Goal: Task Accomplishment & Management: Complete application form

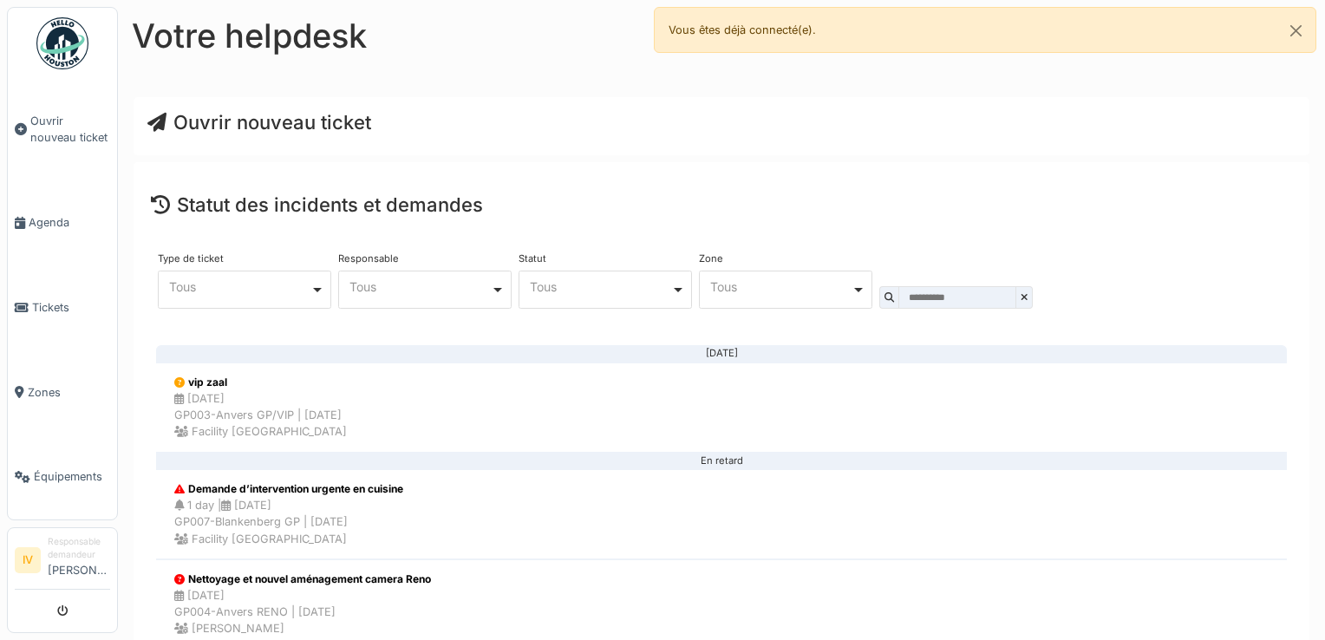
click at [243, 129] on span "Ouvrir nouveau ticket" at bounding box center [259, 122] width 224 height 23
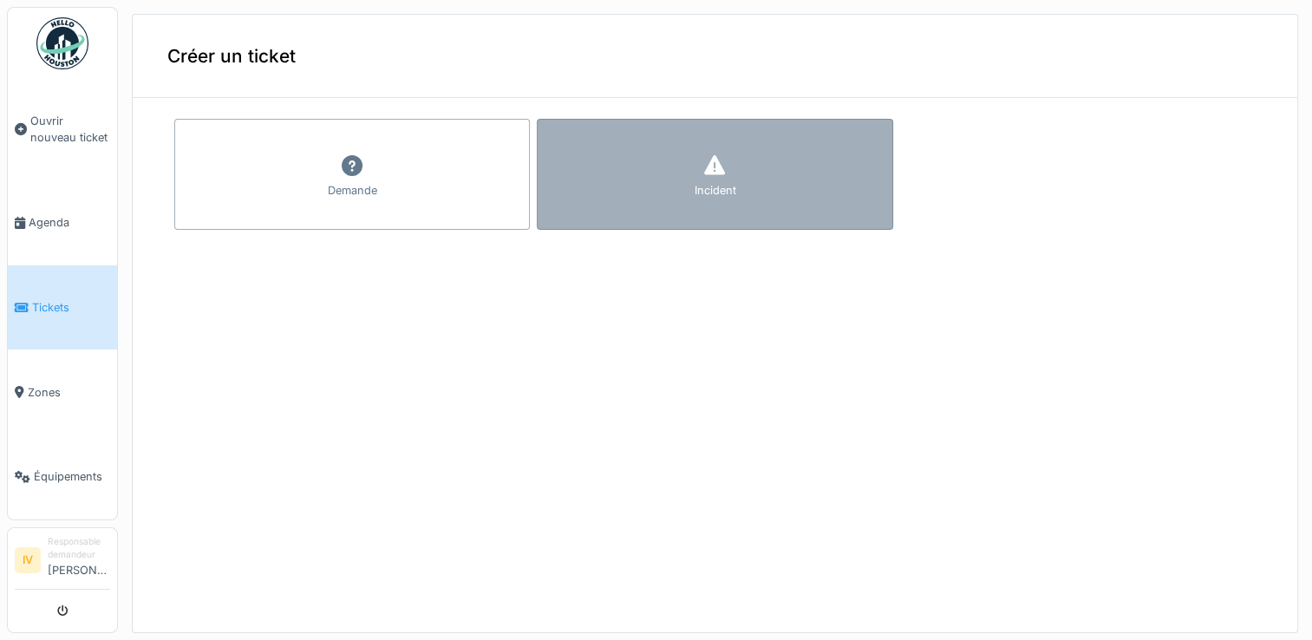
click at [704, 173] on icon at bounding box center [714, 165] width 21 height 20
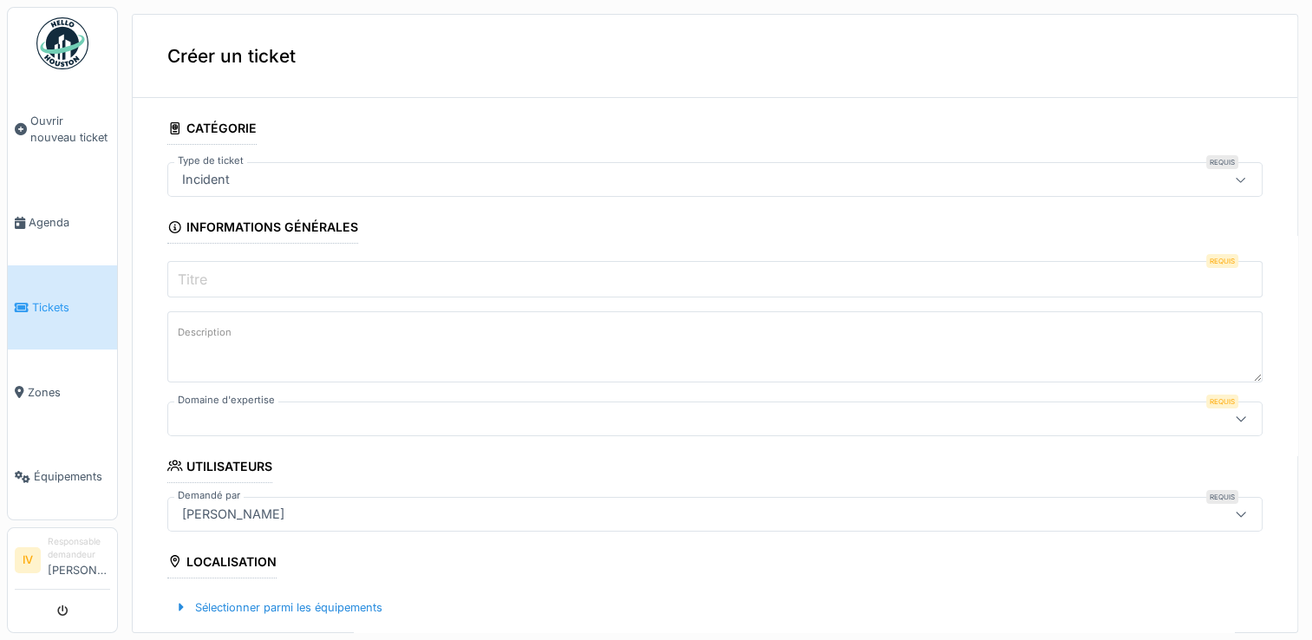
click at [206, 269] on label "Titre" at bounding box center [192, 279] width 36 height 21
click at [206, 267] on input "Titre" at bounding box center [714, 279] width 1095 height 36
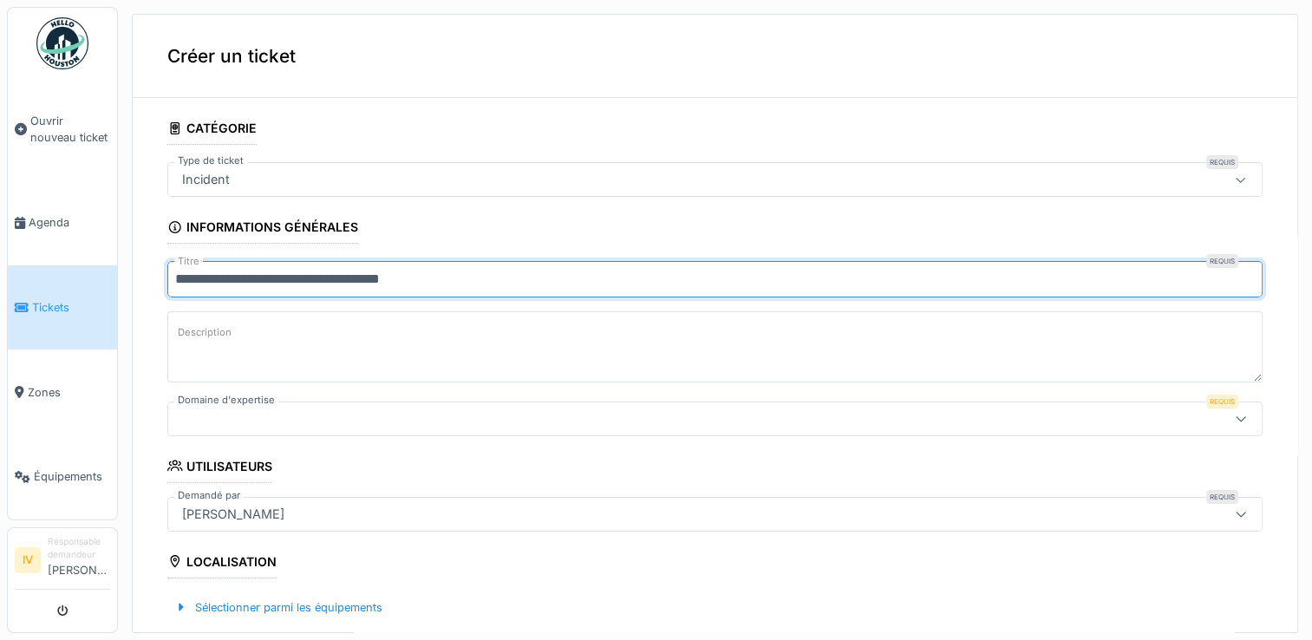
type input "**********"
click at [184, 335] on label "Description" at bounding box center [204, 333] width 61 height 22
click at [184, 335] on textarea "Description" at bounding box center [714, 346] width 1095 height 71
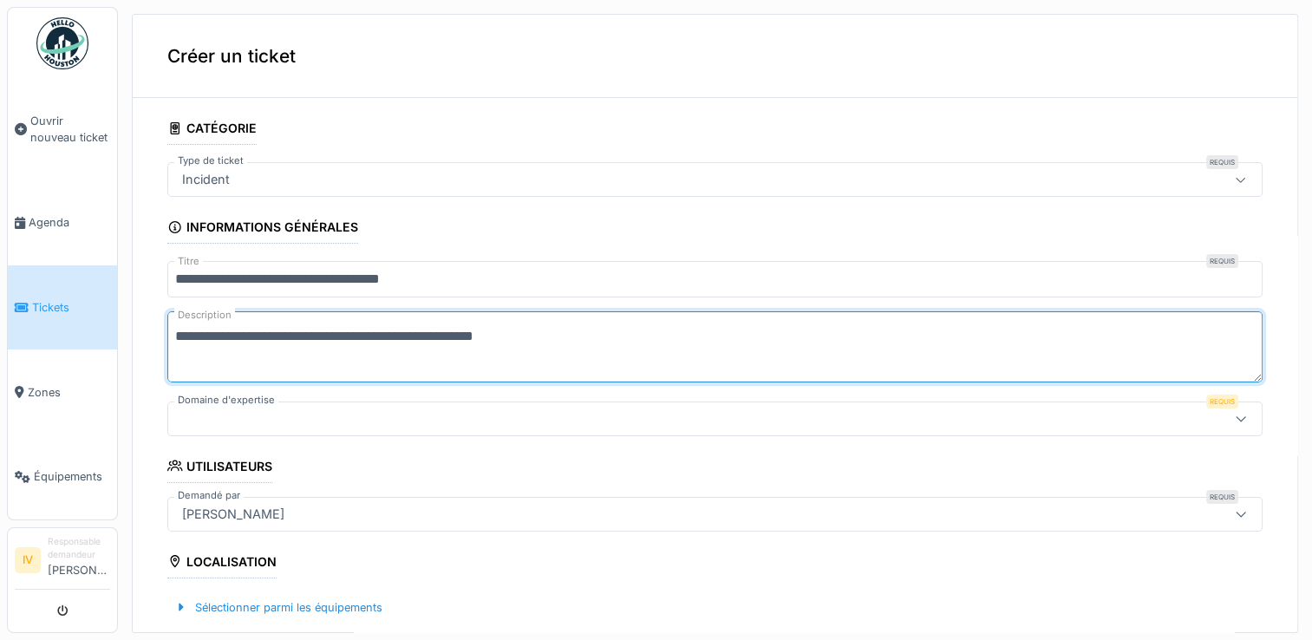
click at [491, 338] on textarea "**********" at bounding box center [714, 346] width 1095 height 71
click at [575, 341] on textarea "**********" at bounding box center [714, 346] width 1095 height 71
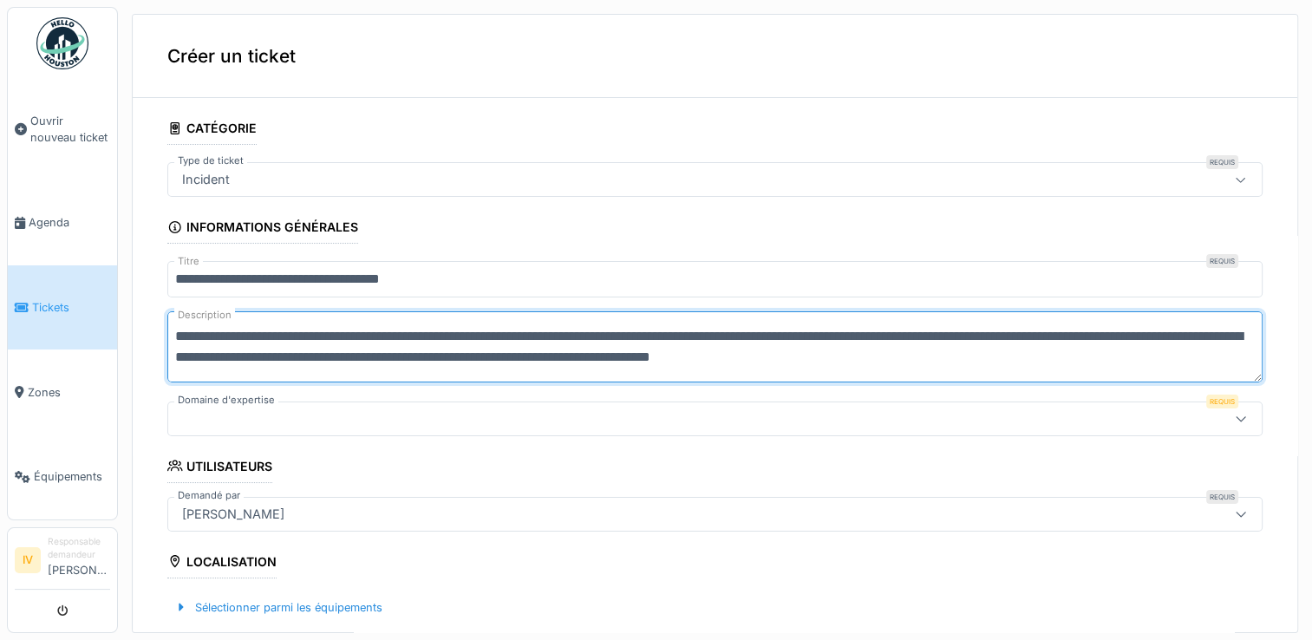
type textarea "**********"
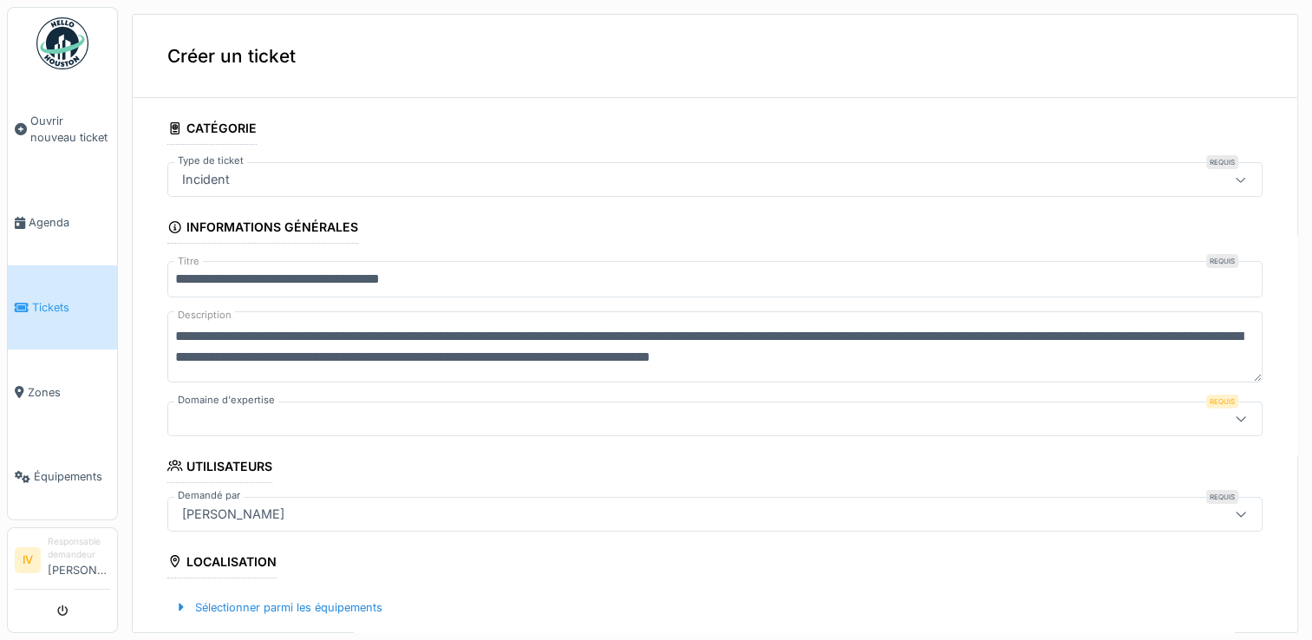
click at [218, 422] on div at bounding box center [654, 418] width 958 height 19
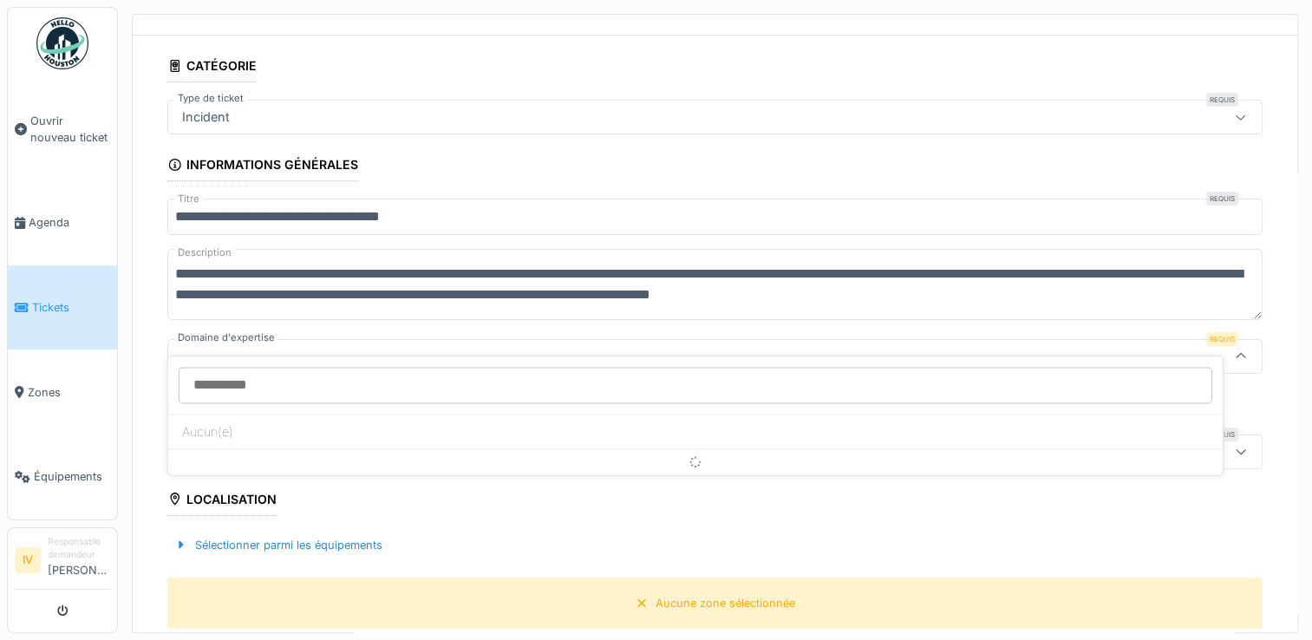
scroll to position [93, 0]
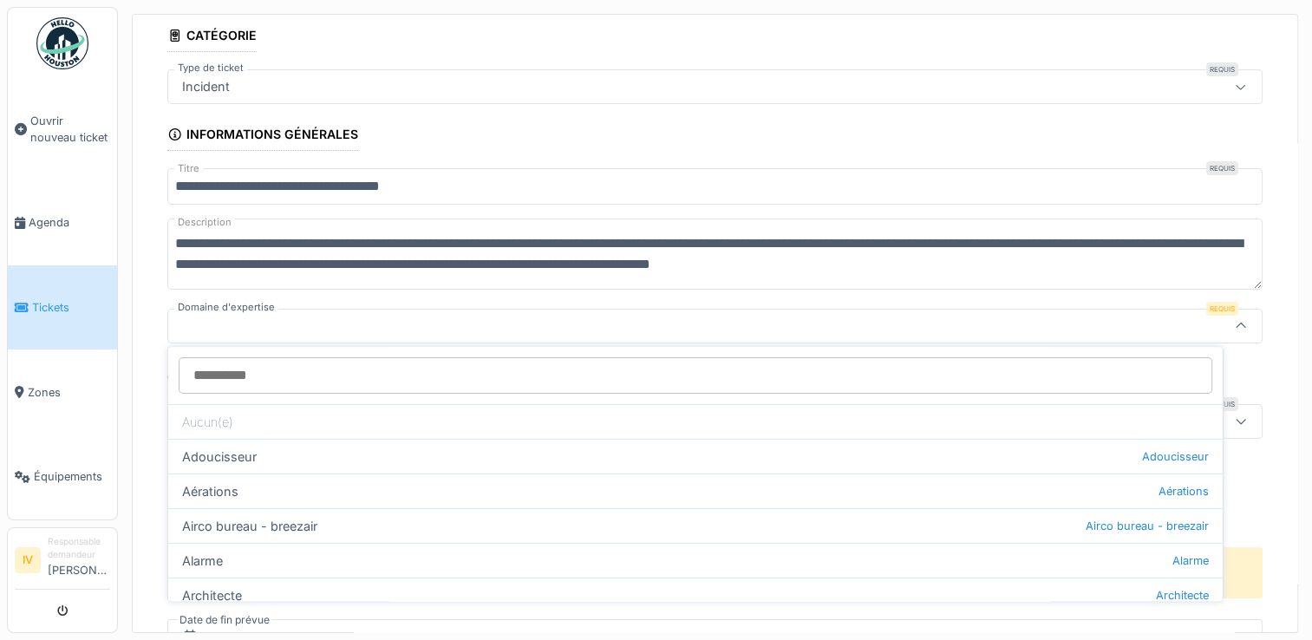
click at [1234, 321] on icon at bounding box center [1241, 326] width 14 height 11
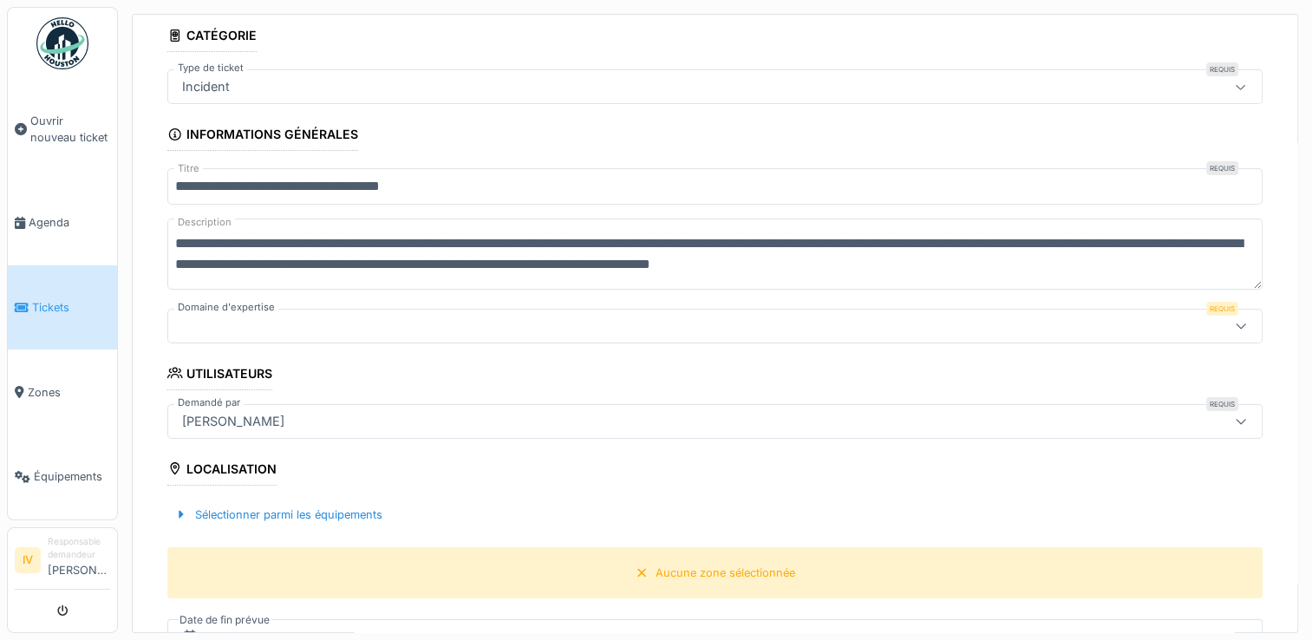
click at [1234, 321] on icon at bounding box center [1241, 325] width 14 height 11
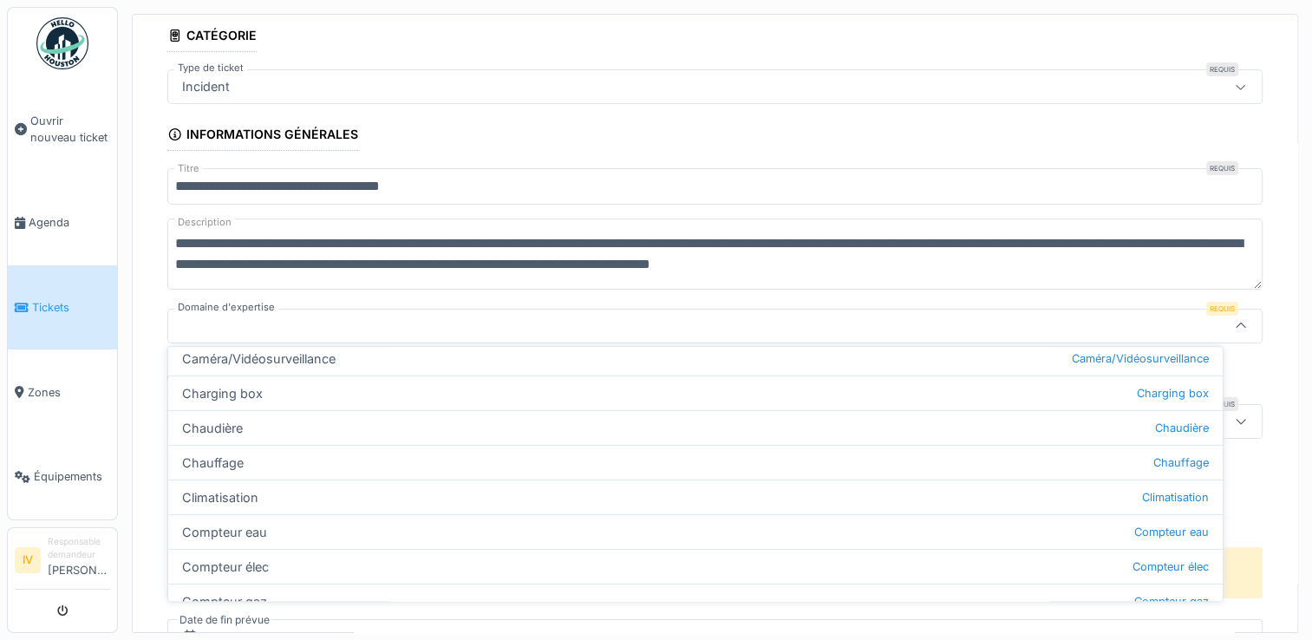
scroll to position [562, 0]
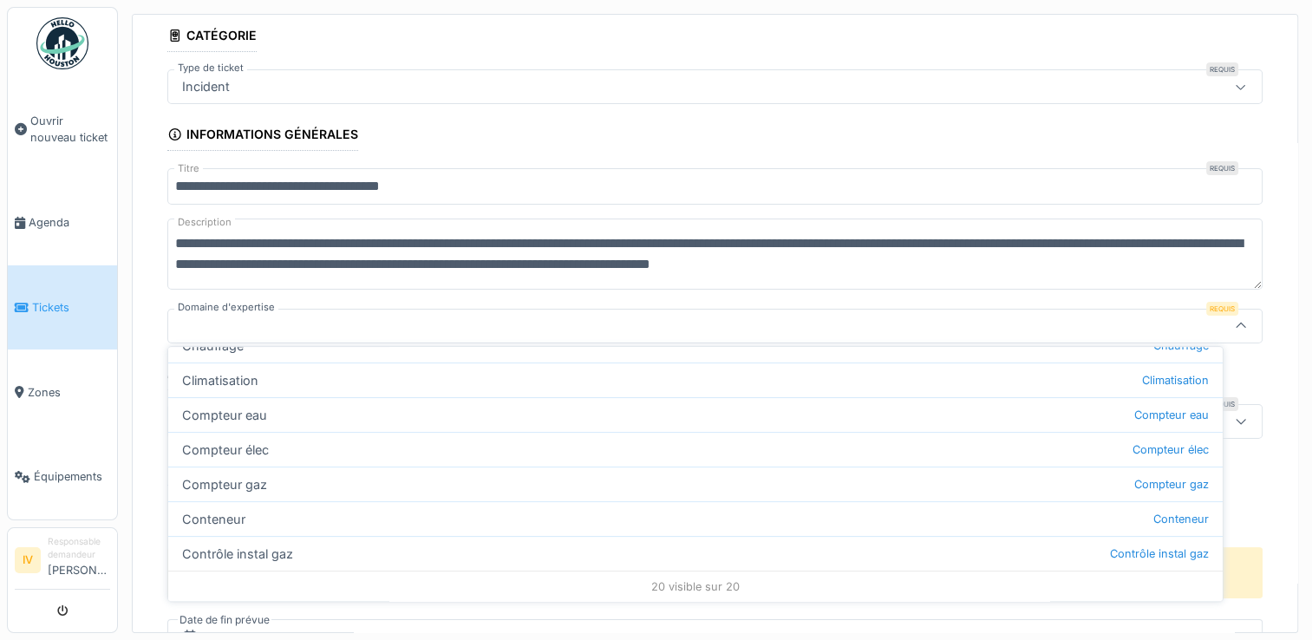
click at [711, 585] on div "20 visible sur 20" at bounding box center [695, 586] width 1055 height 31
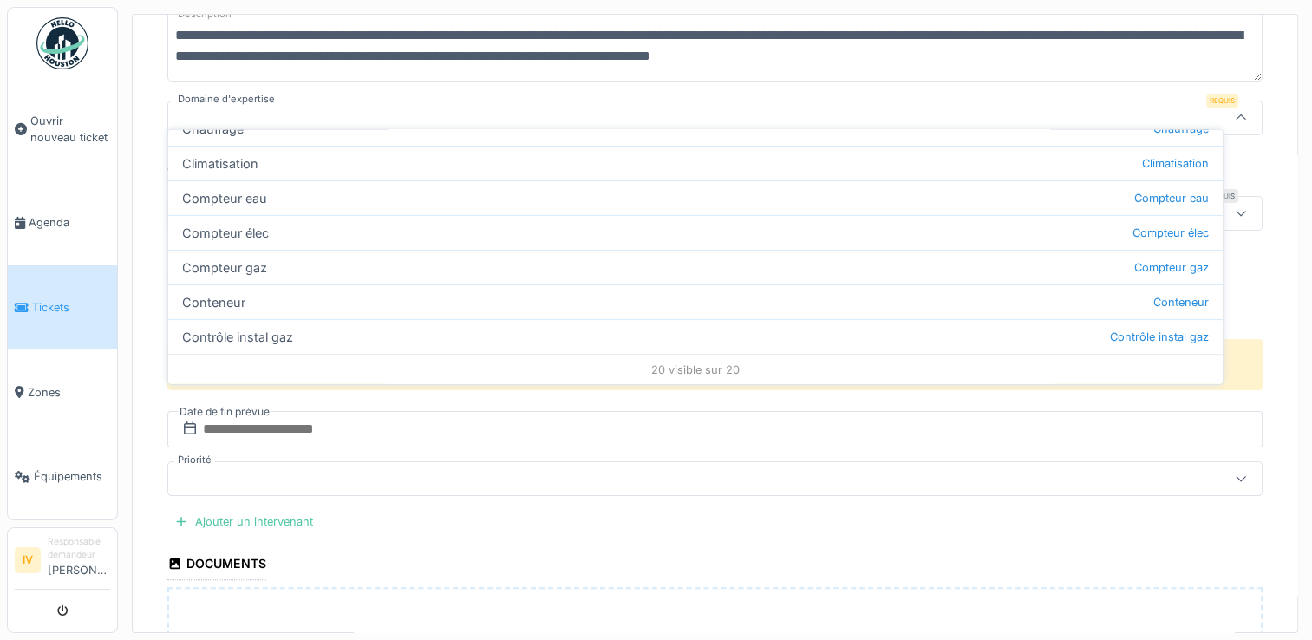
scroll to position [336, 0]
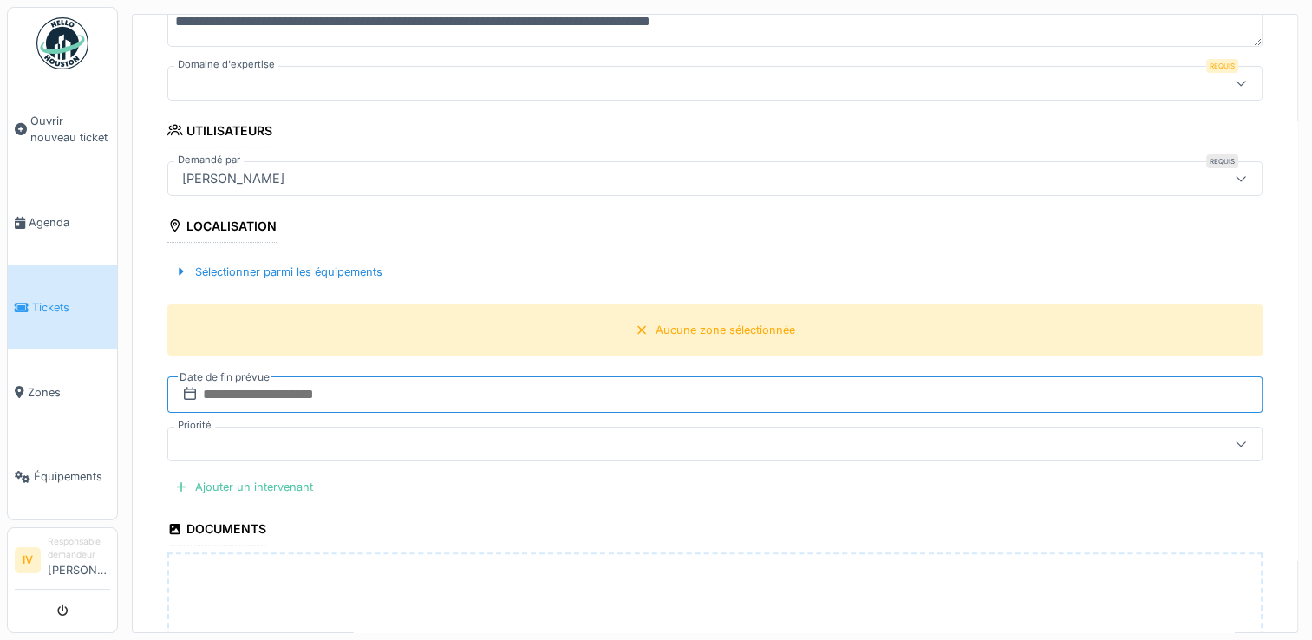
click at [409, 392] on input "text" at bounding box center [714, 394] width 1095 height 36
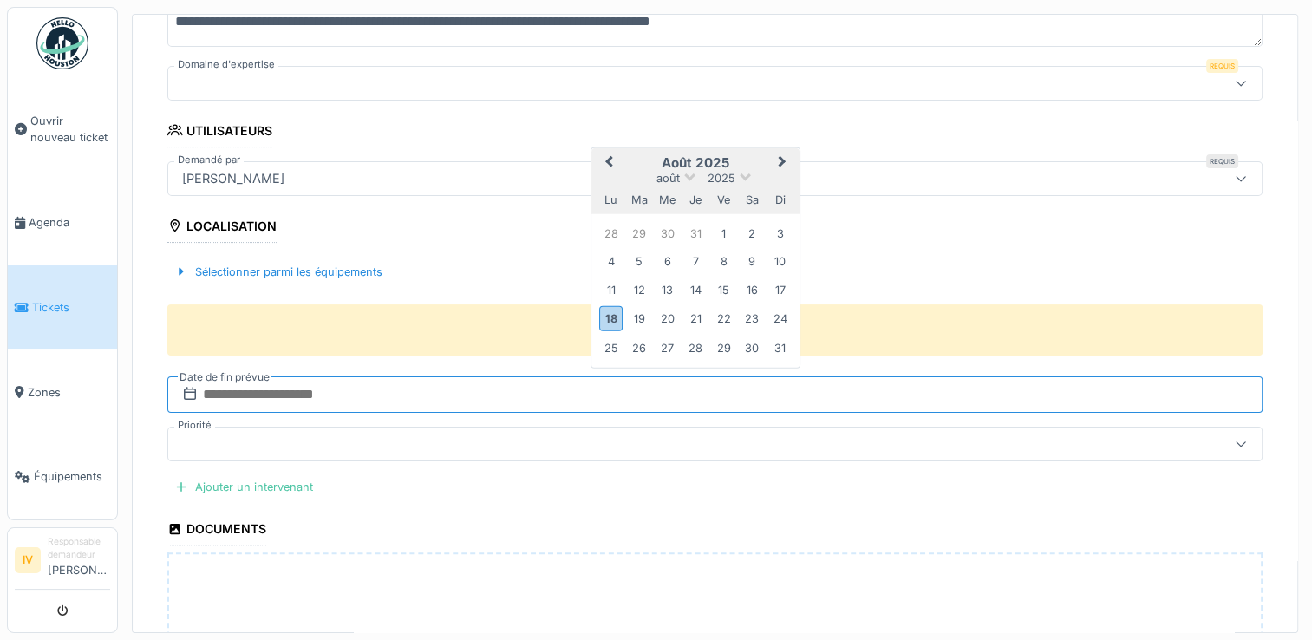
click at [409, 392] on input "text" at bounding box center [714, 394] width 1095 height 36
click at [724, 314] on div "22" at bounding box center [723, 318] width 23 height 23
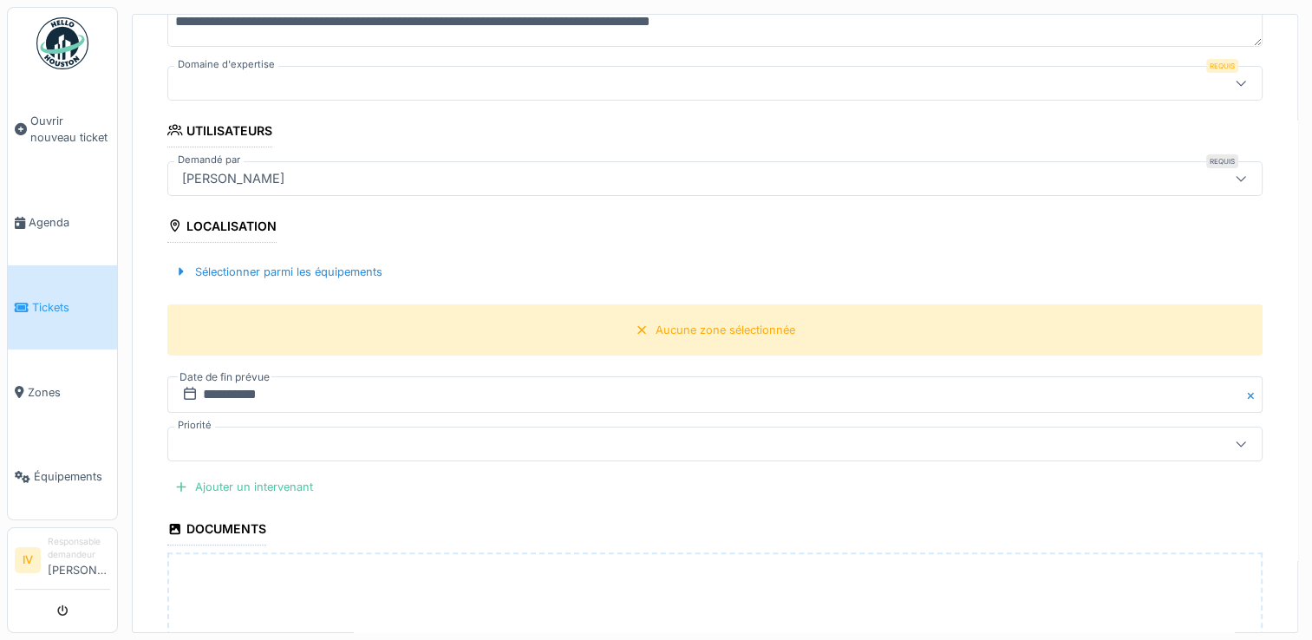
click at [261, 439] on div at bounding box center [654, 444] width 958 height 19
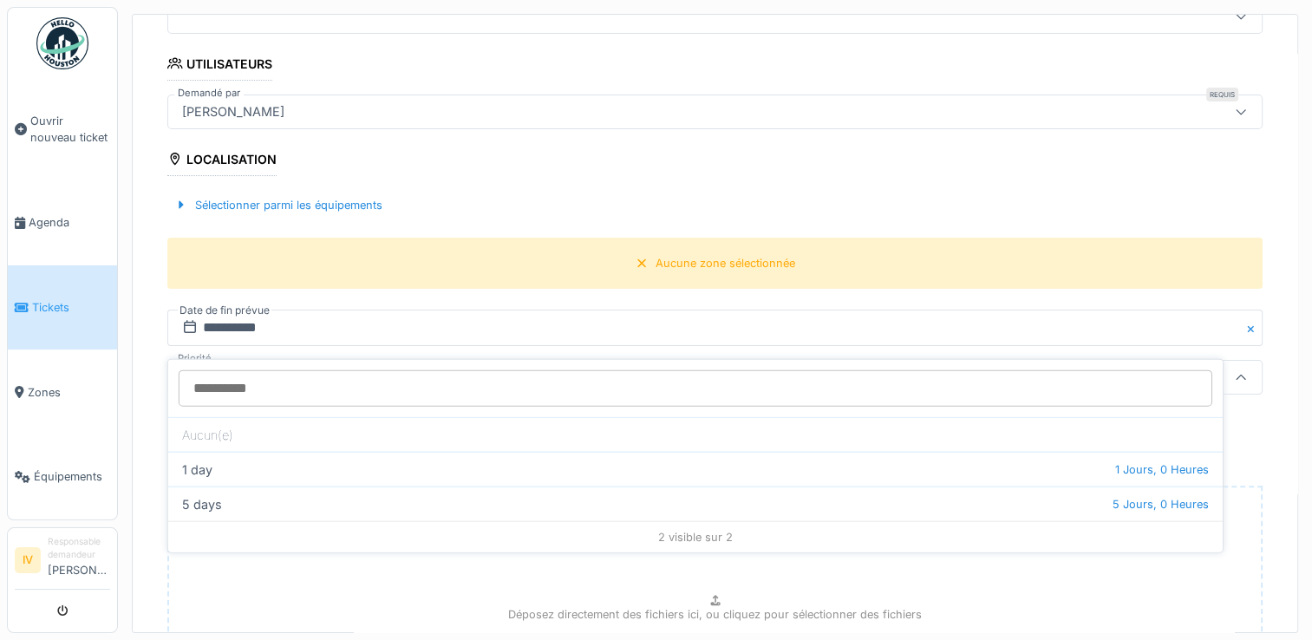
scroll to position [453, 0]
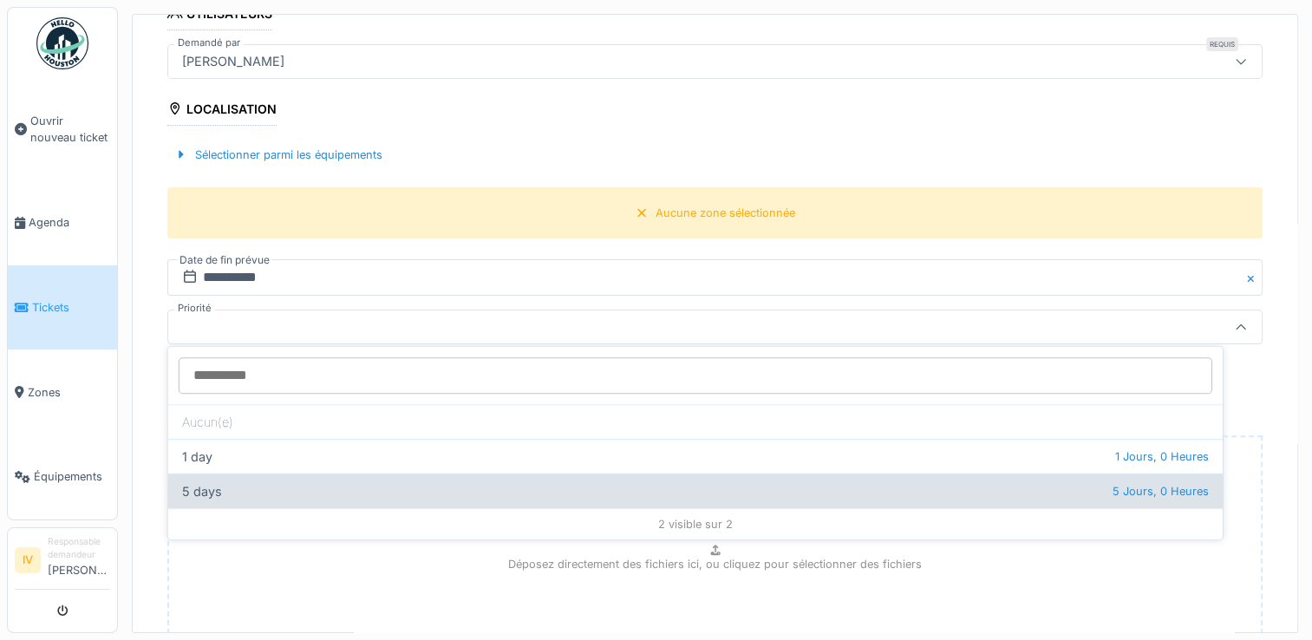
click at [314, 497] on div "5 days 5 Jours, 0 Heures" at bounding box center [695, 491] width 1055 height 35
type input "**"
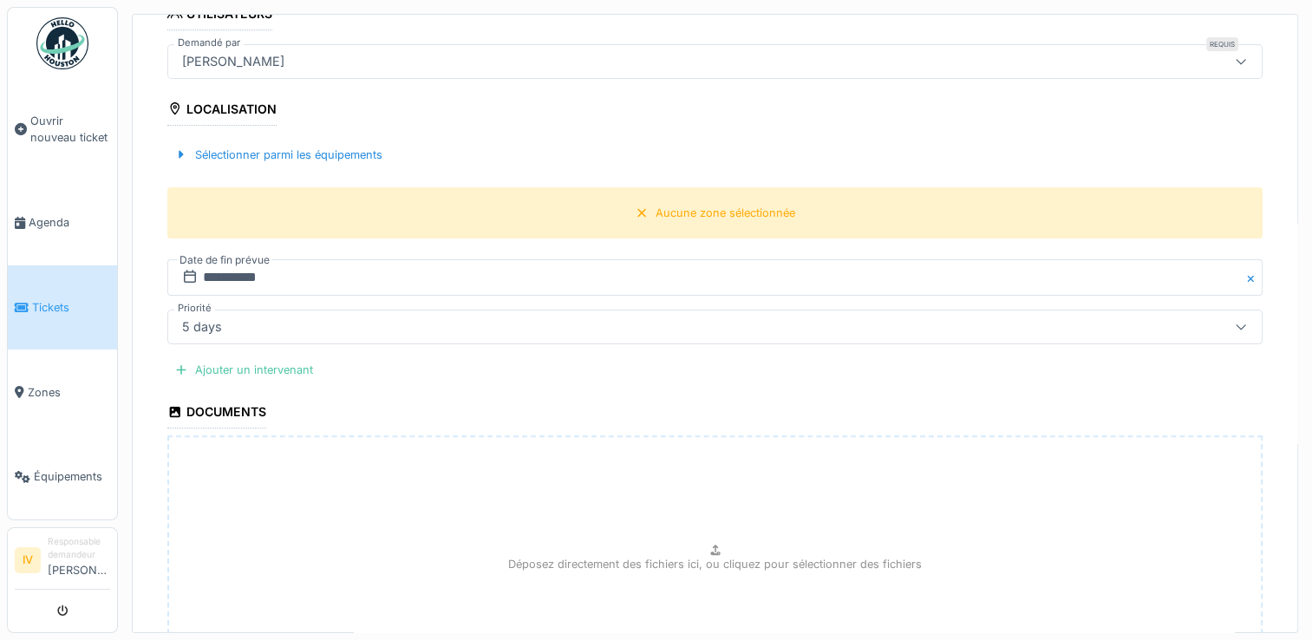
scroll to position [0, 0]
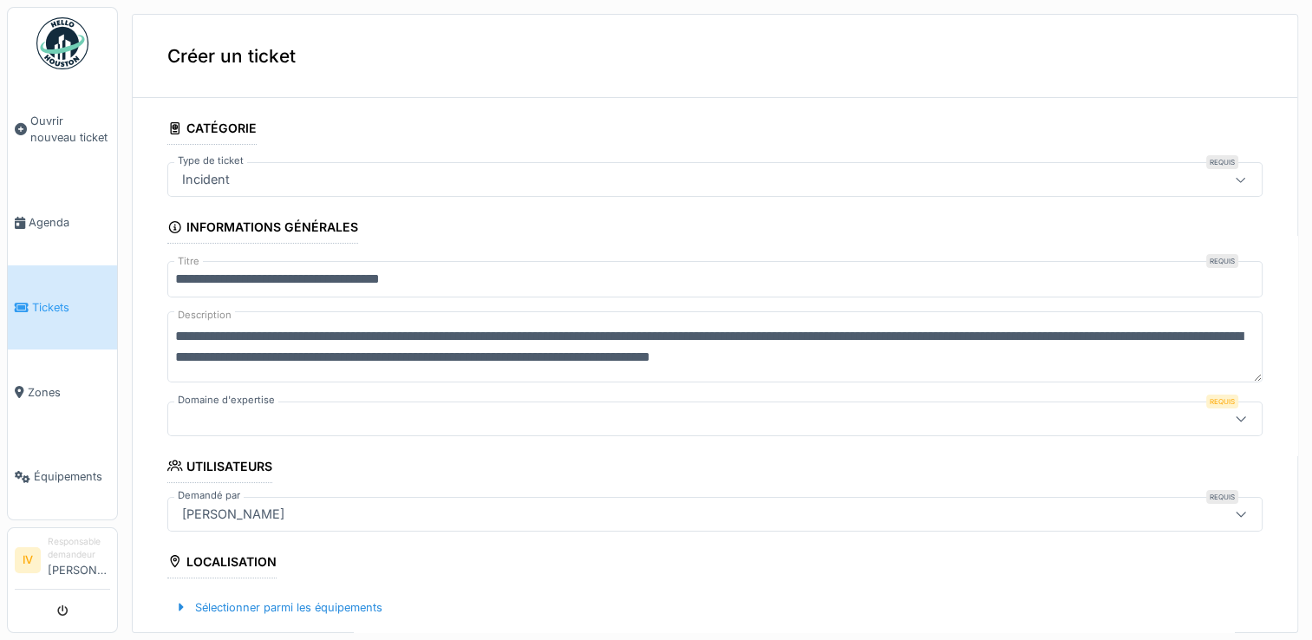
click at [1236, 416] on icon at bounding box center [1241, 418] width 10 height 5
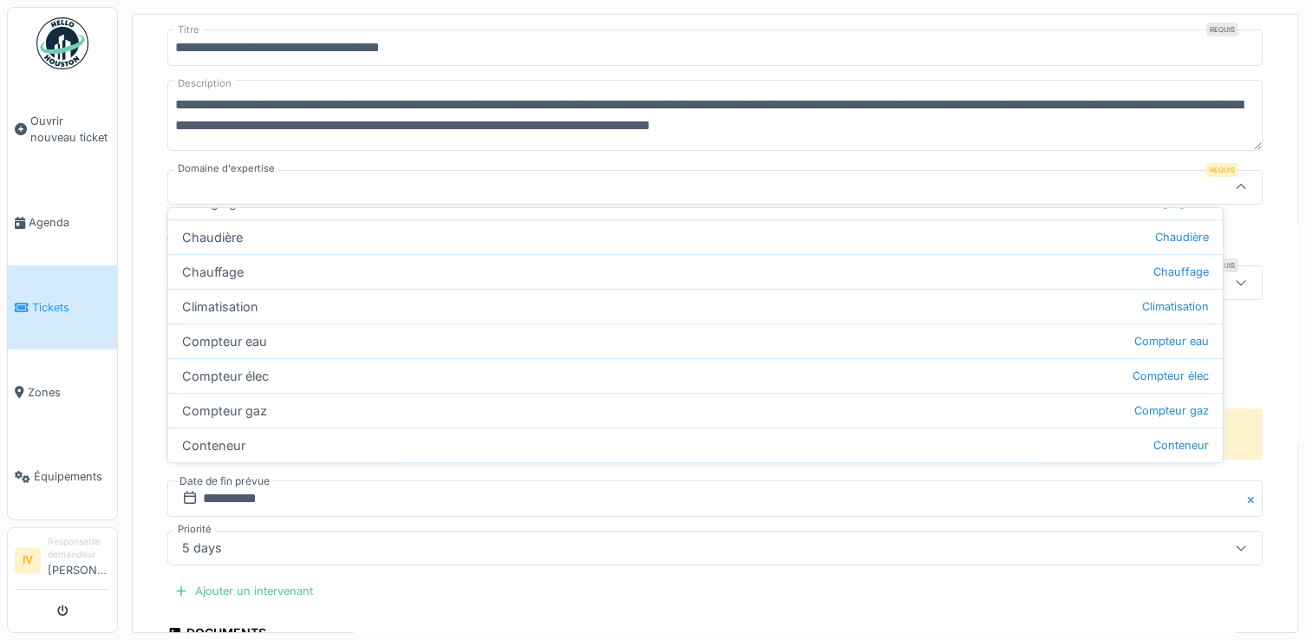
scroll to position [562, 0]
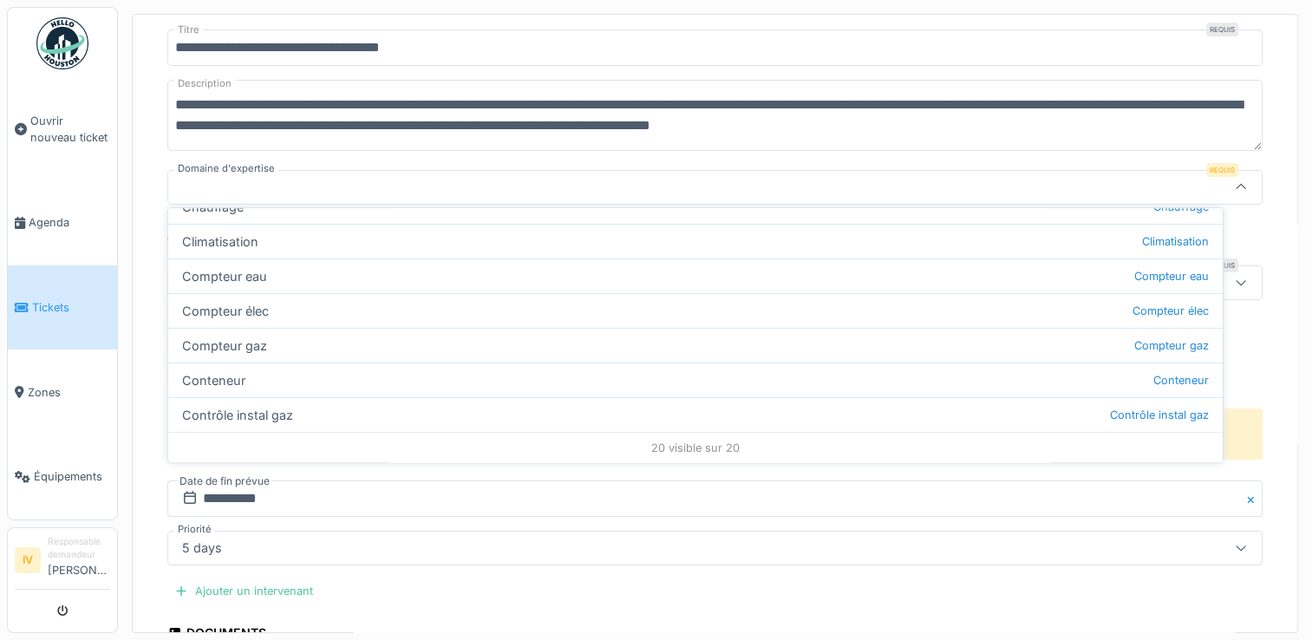
click at [706, 442] on div "20 visible sur 20" at bounding box center [695, 447] width 1055 height 31
drag, startPoint x: 706, startPoint y: 442, endPoint x: 565, endPoint y: 440, distance: 141.4
click at [565, 440] on div "20 visible sur 20" at bounding box center [695, 447] width 1055 height 31
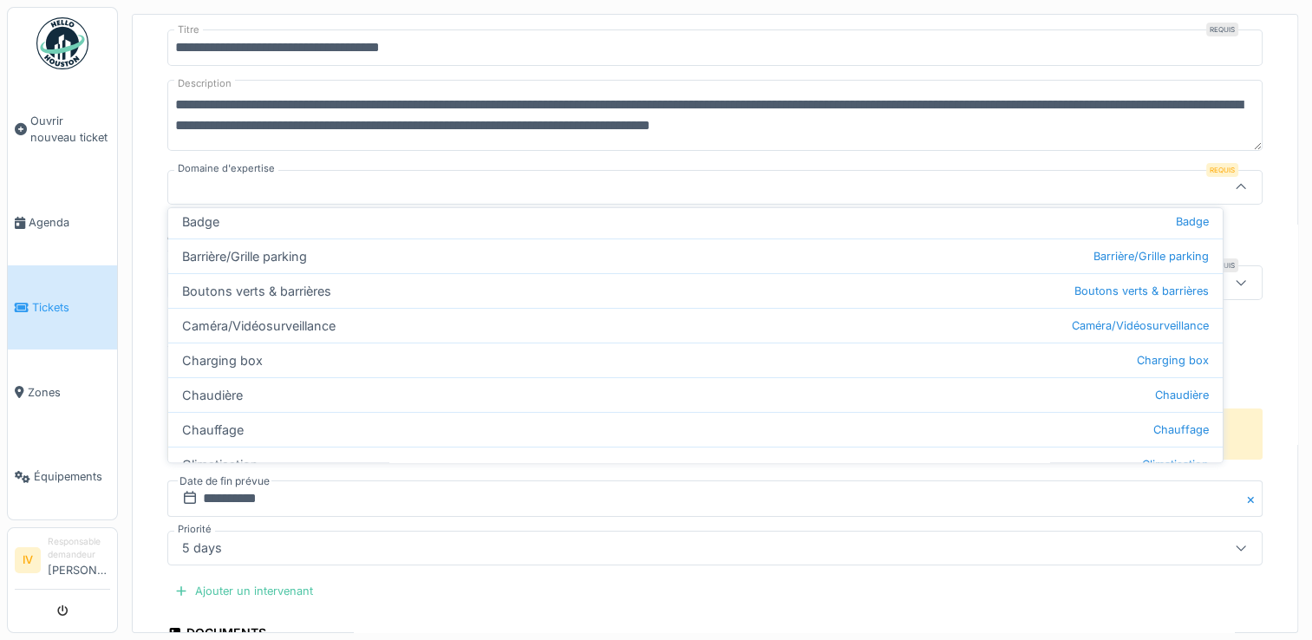
scroll to position [41, 0]
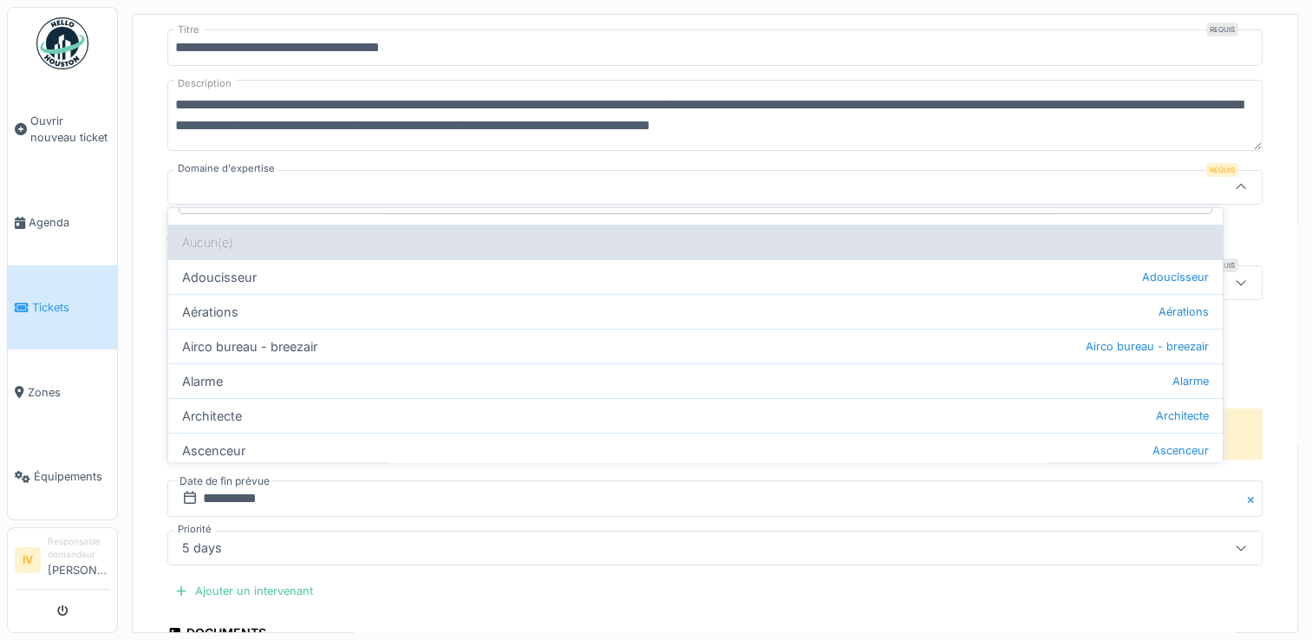
click at [382, 232] on div "Aucun(e)" at bounding box center [695, 242] width 1055 height 35
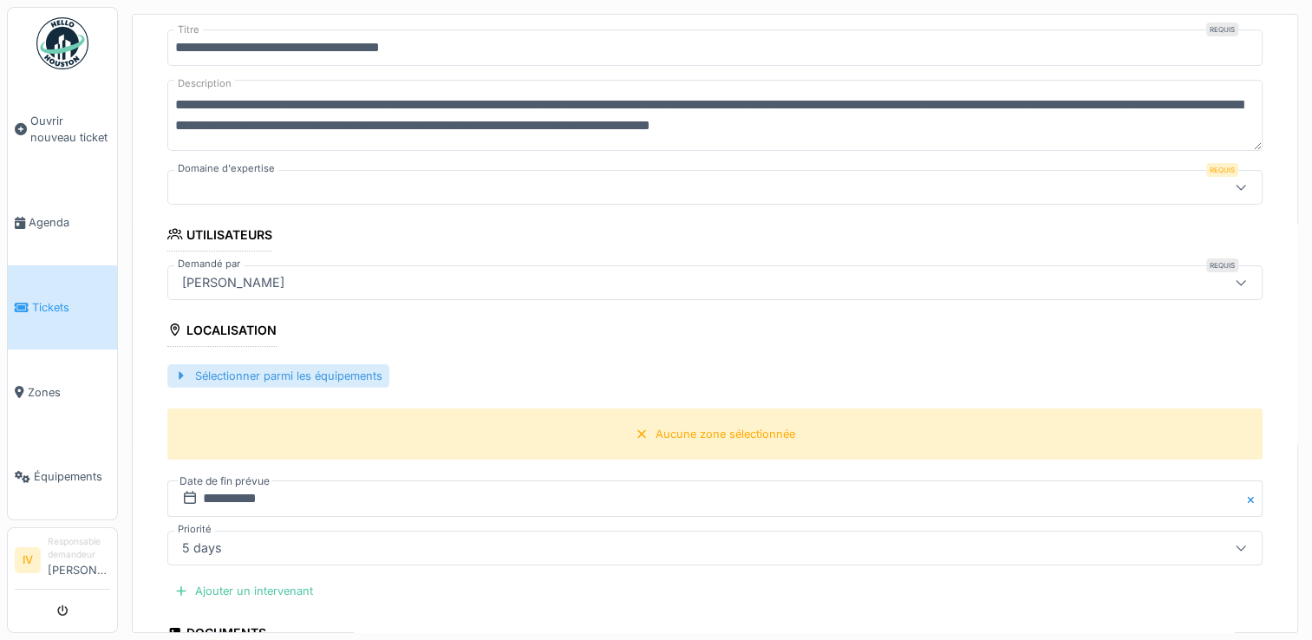
click at [350, 364] on div "Sélectionner parmi les équipements" at bounding box center [278, 375] width 222 height 23
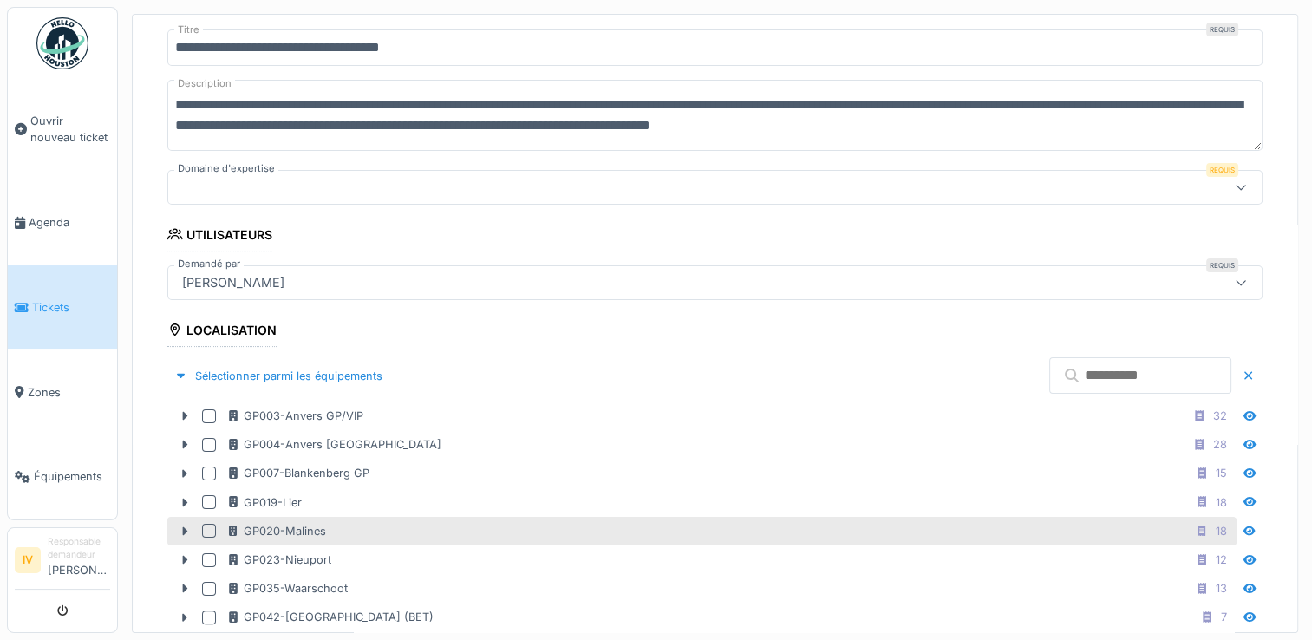
click at [209, 524] on div at bounding box center [209, 531] width 14 height 14
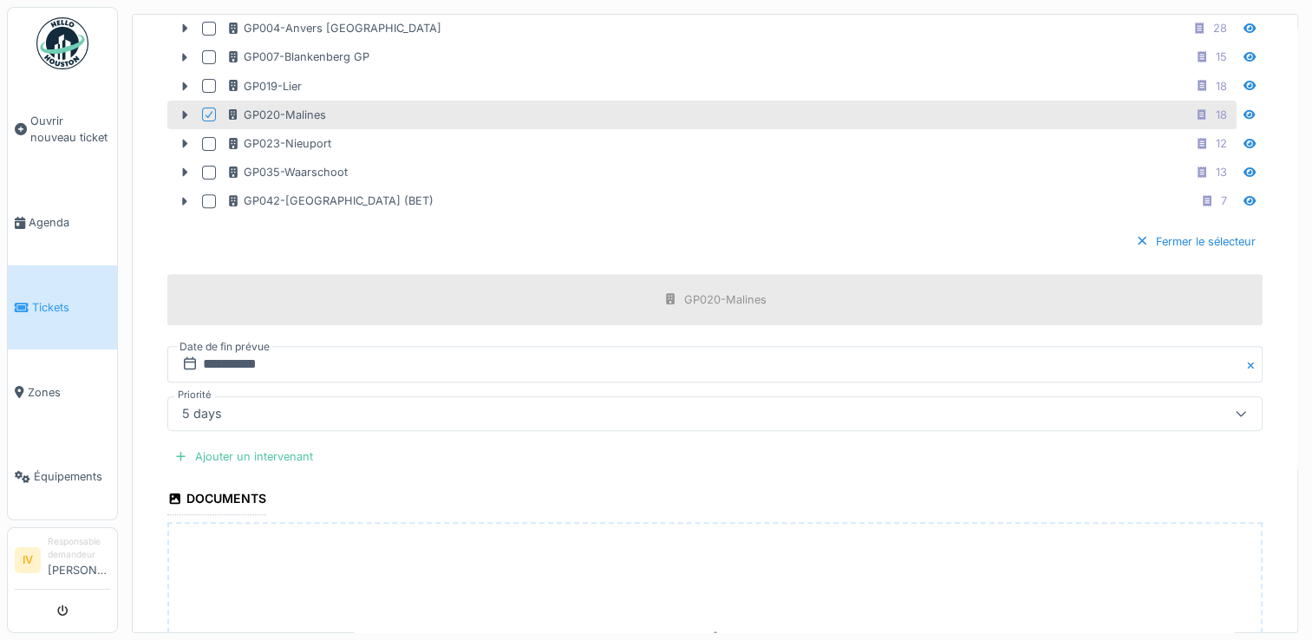
scroll to position [683, 0]
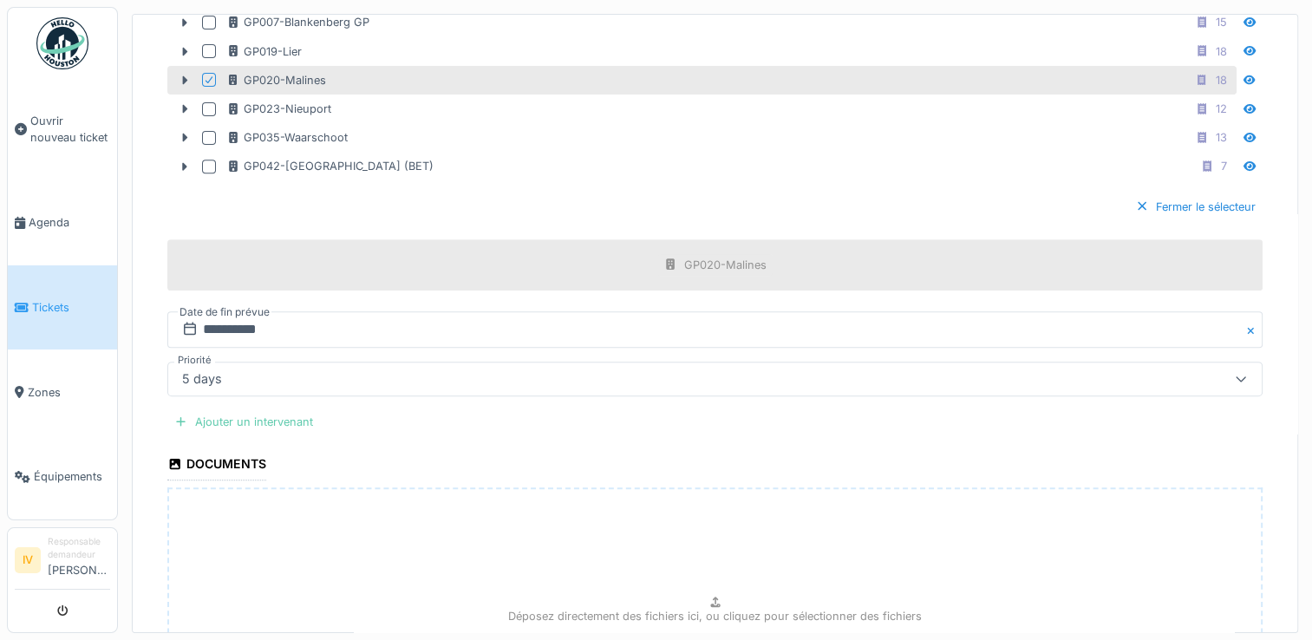
click at [287, 414] on div "Ajouter un intervenant" at bounding box center [243, 421] width 153 height 23
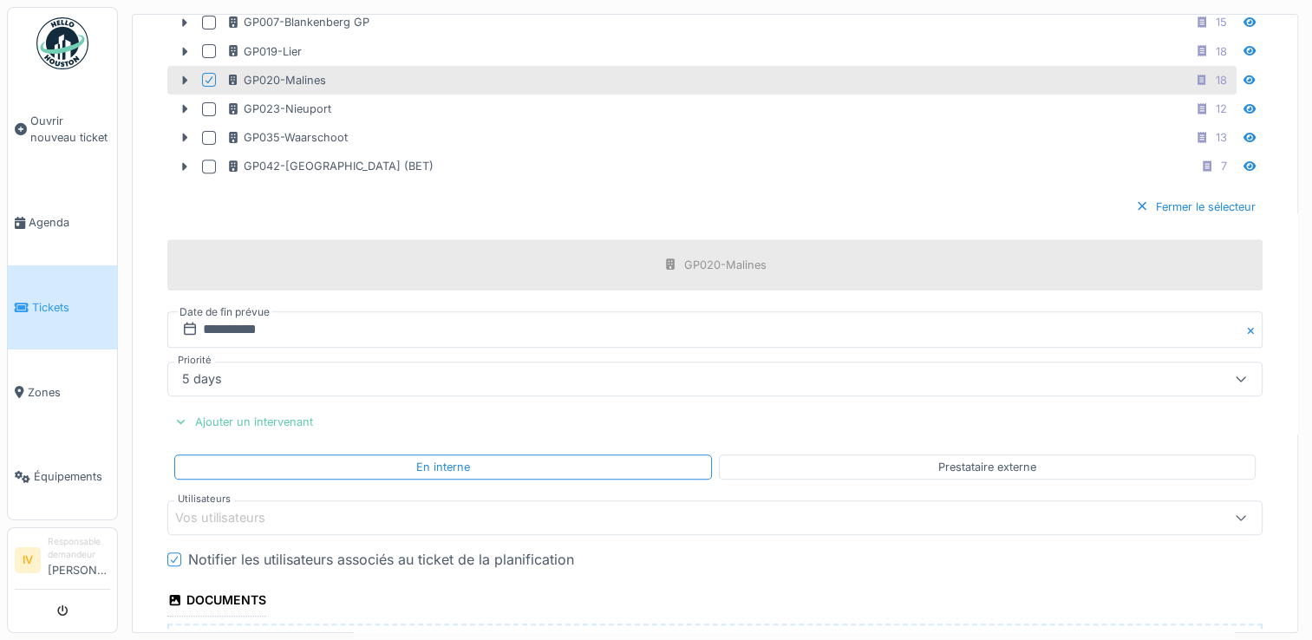
click at [287, 414] on div "Ajouter un intervenant" at bounding box center [243, 421] width 153 height 23
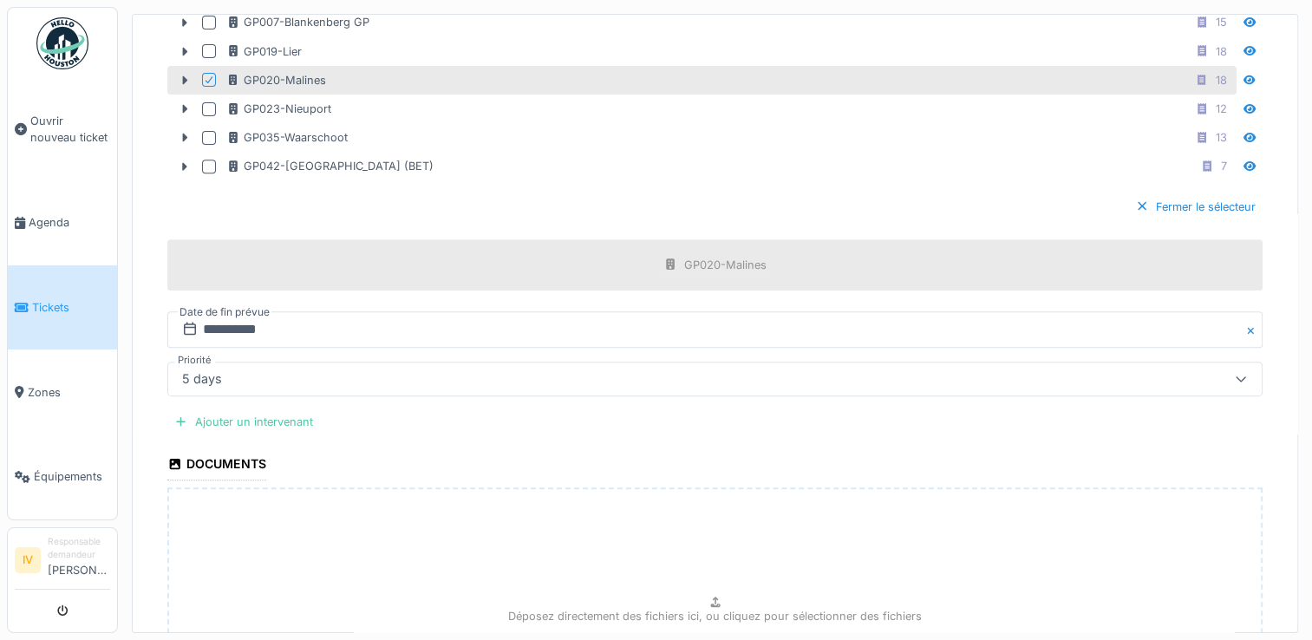
scroll to position [142, 0]
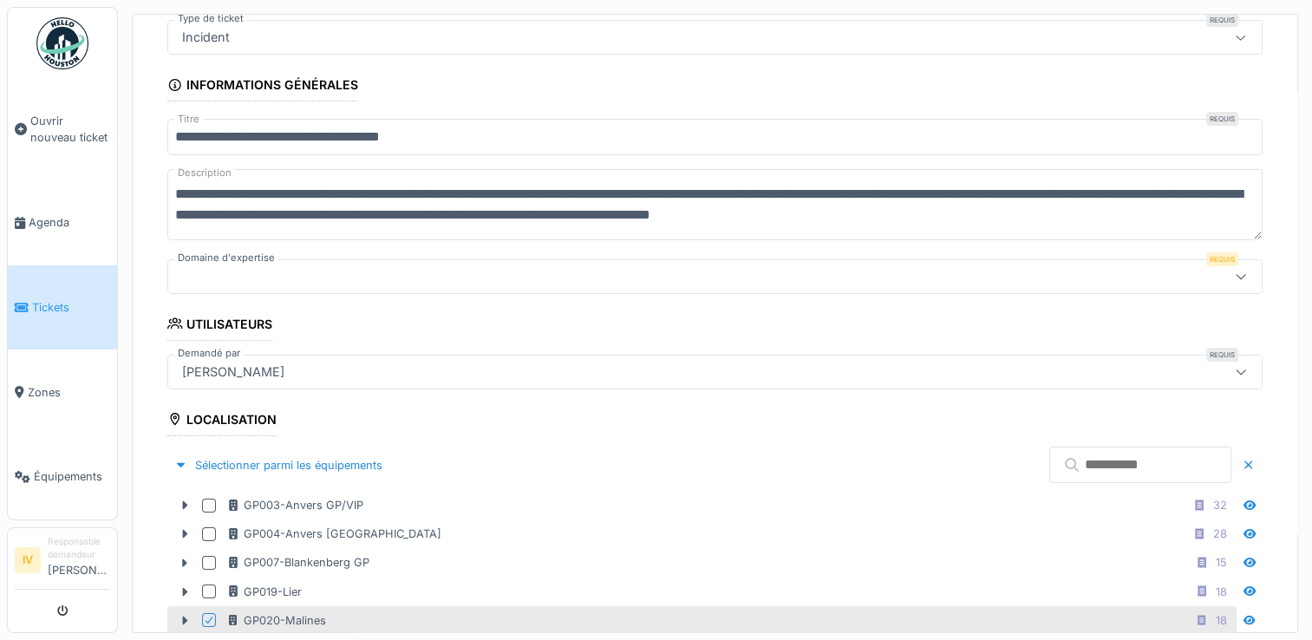
click at [377, 366] on div "[PERSON_NAME]" at bounding box center [654, 372] width 958 height 19
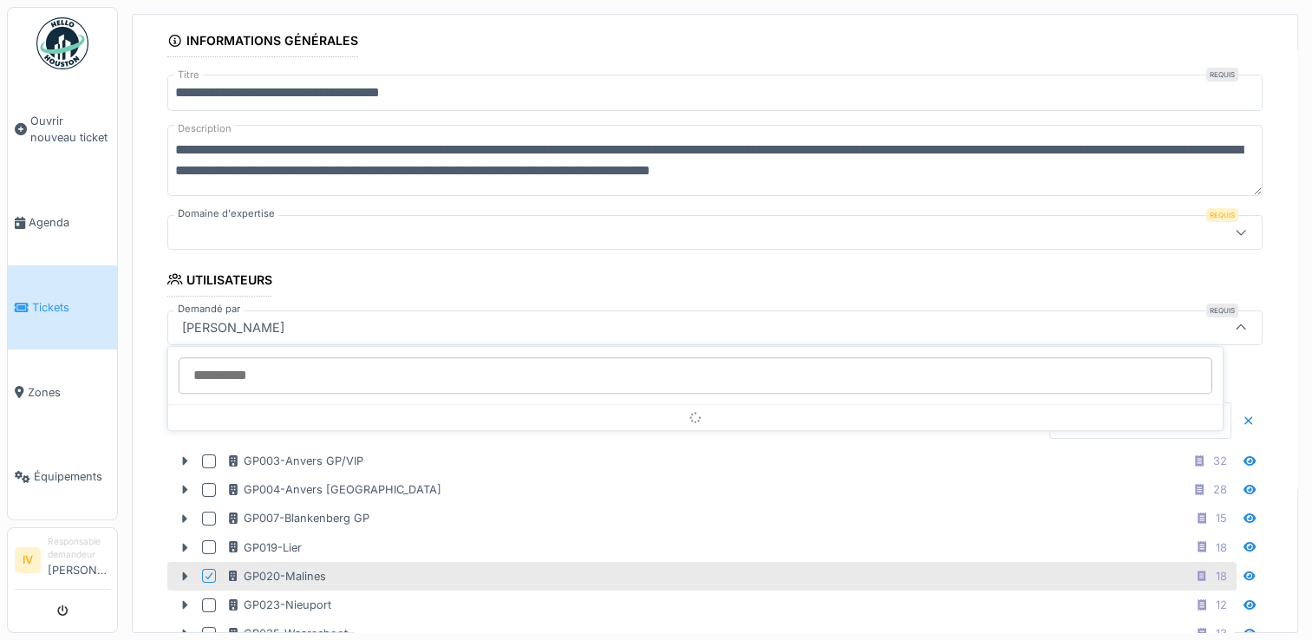
scroll to position [188, 0]
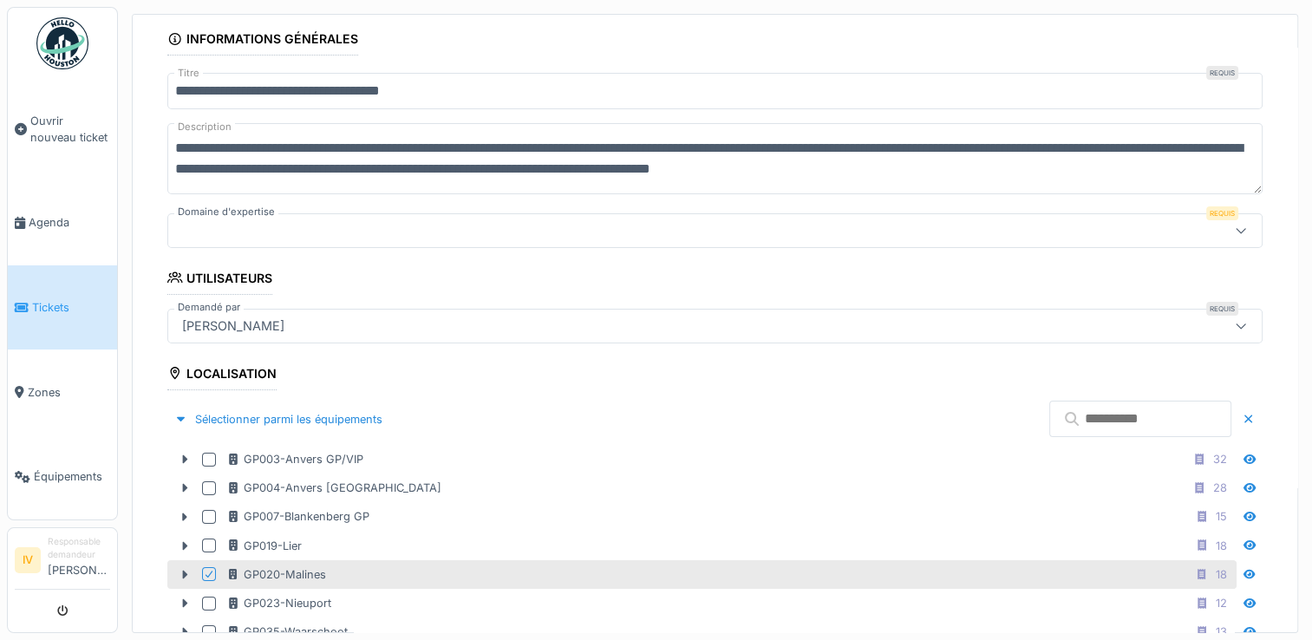
click at [481, 226] on div at bounding box center [654, 230] width 958 height 19
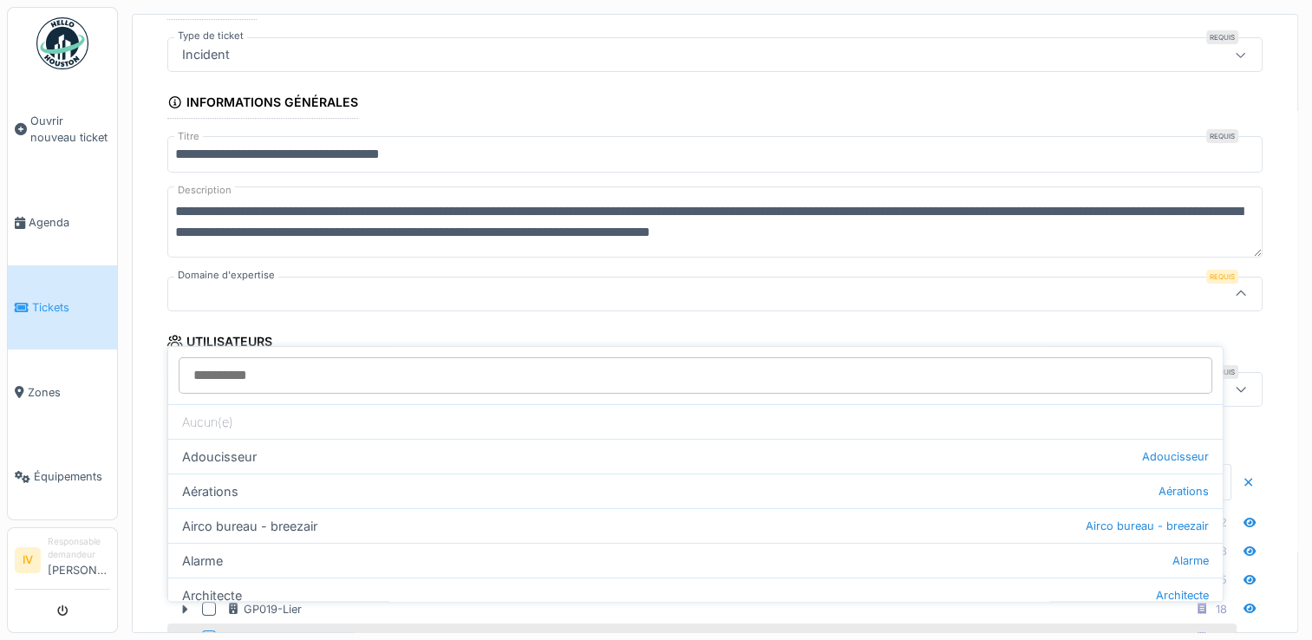
scroll to position [93, 0]
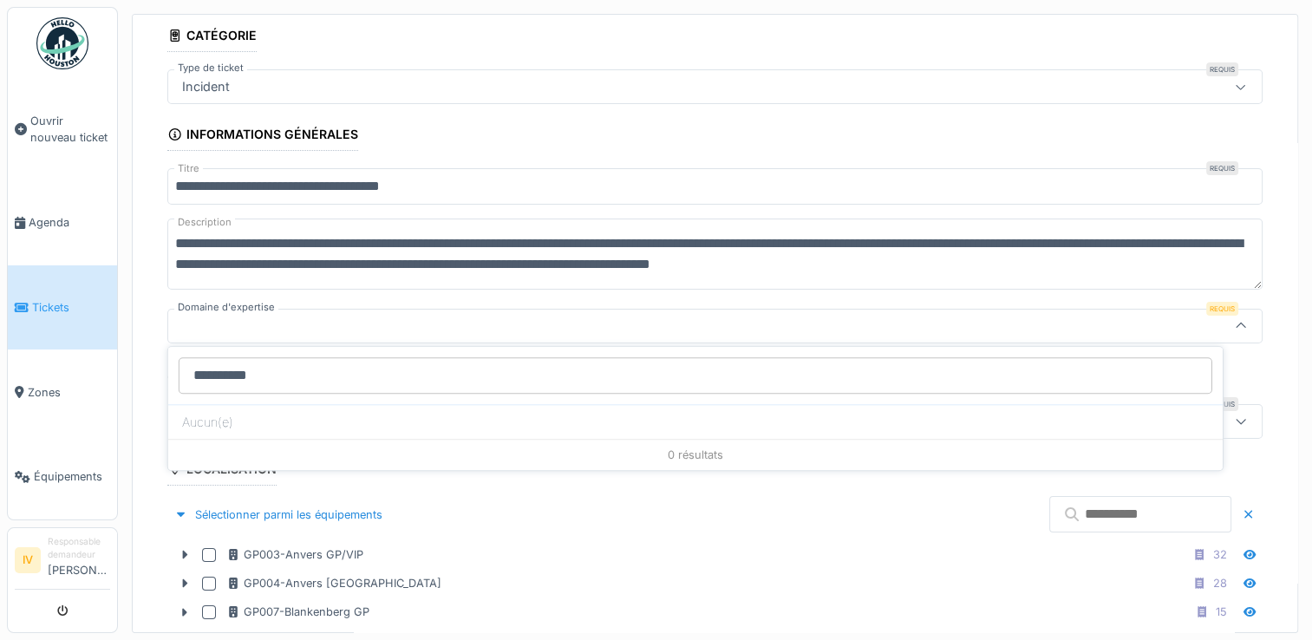
click at [305, 373] on input "**********" at bounding box center [696, 375] width 1034 height 36
type input "*"
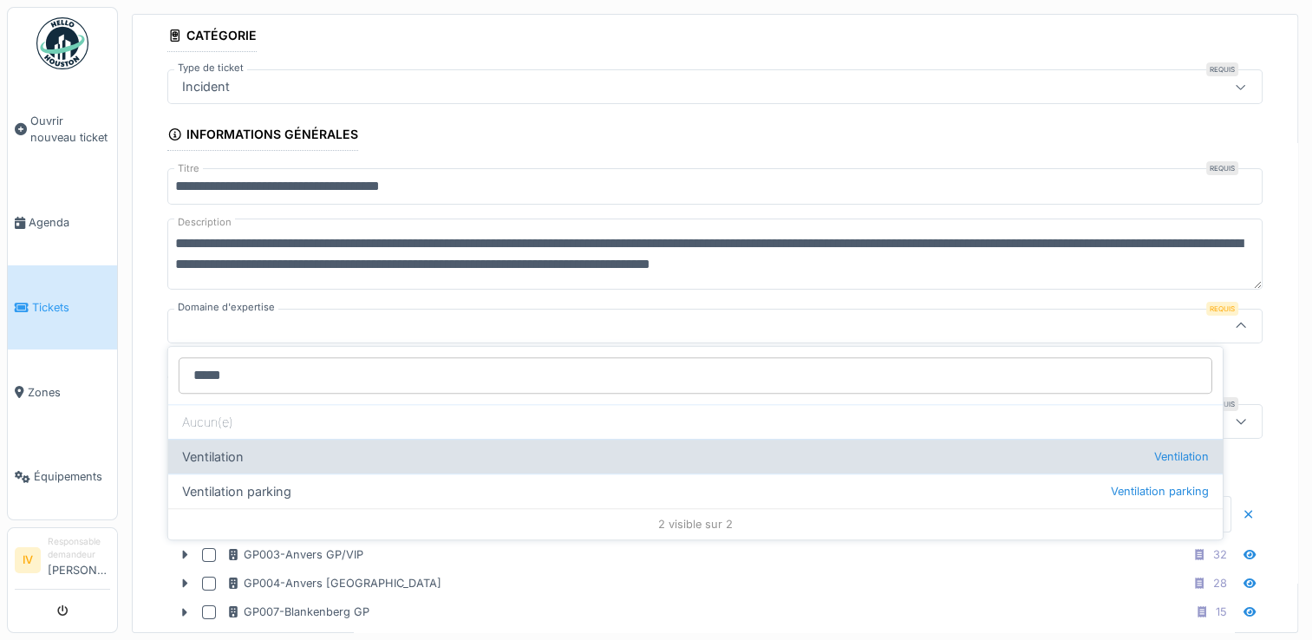
type input "*****"
click at [216, 459] on div "Ventilation Ventilation" at bounding box center [695, 456] width 1055 height 35
type input "***"
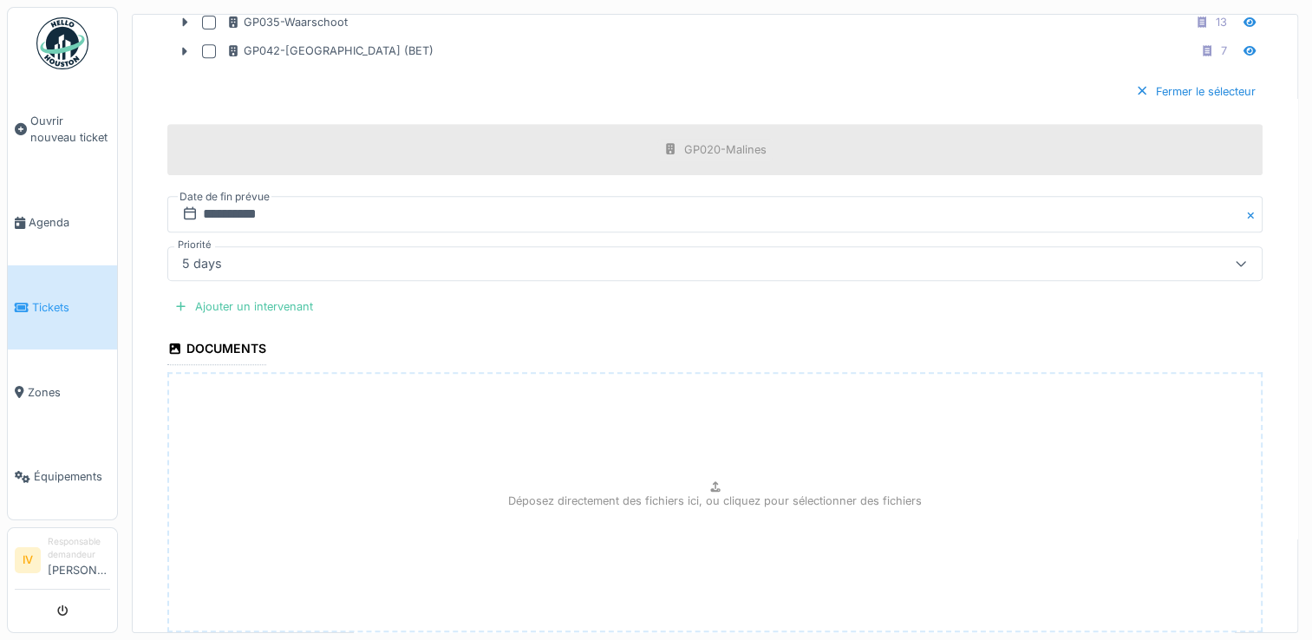
scroll to position [809, 0]
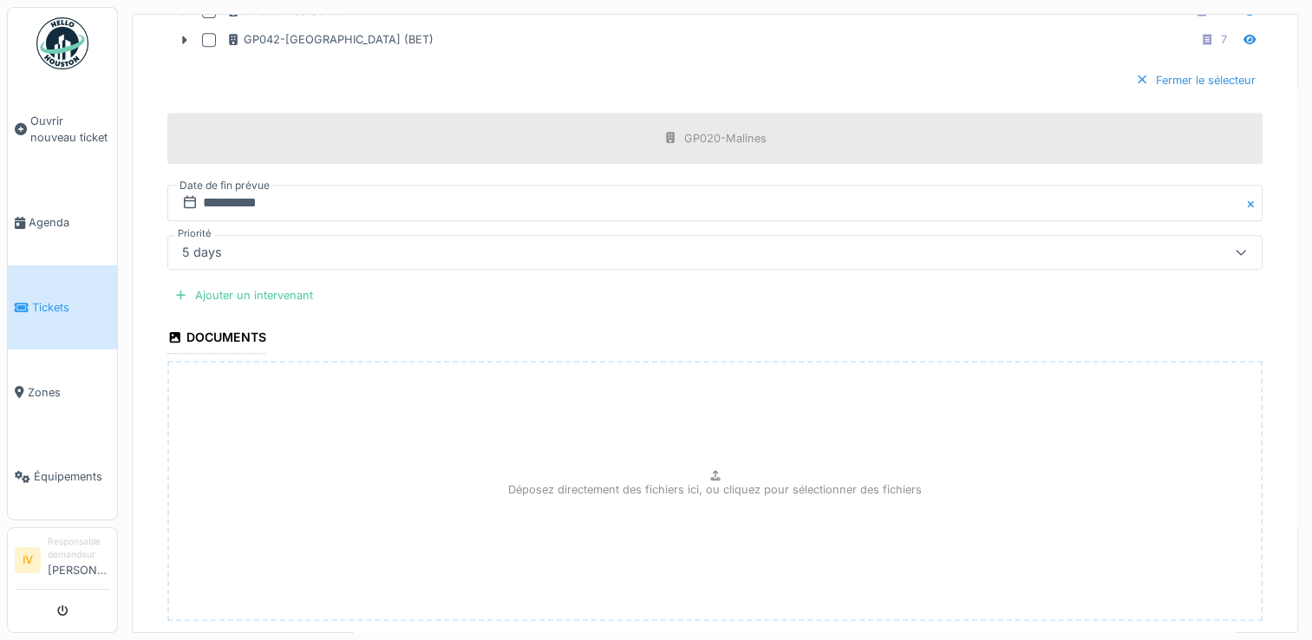
click at [1135, 69] on div "Fermer le sélecteur" at bounding box center [1195, 80] width 134 height 23
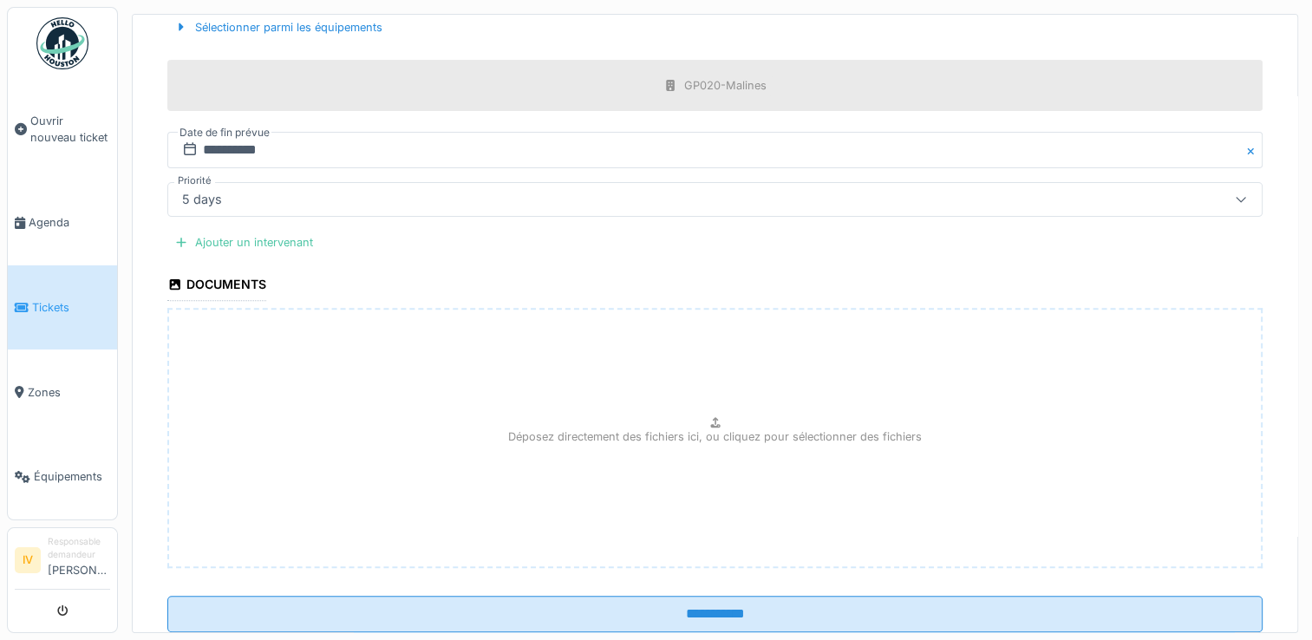
scroll to position [625, 0]
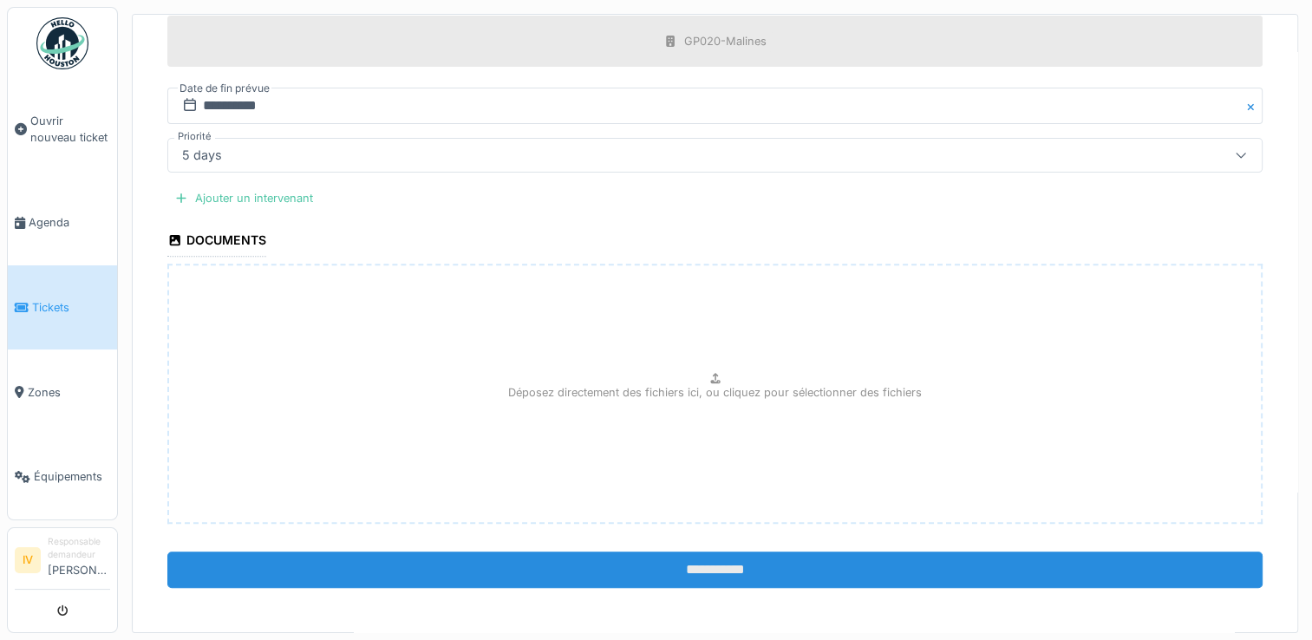
click at [694, 567] on input "**********" at bounding box center [714, 570] width 1095 height 36
